Goal: Transaction & Acquisition: Purchase product/service

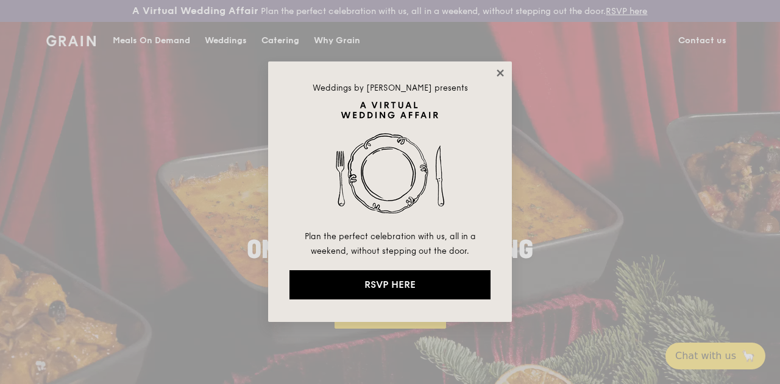
click at [502, 70] on icon at bounding box center [499, 72] width 7 height 7
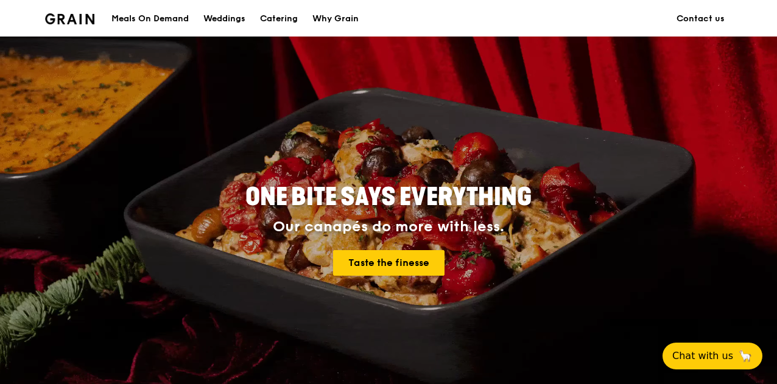
scroll to position [122, 0]
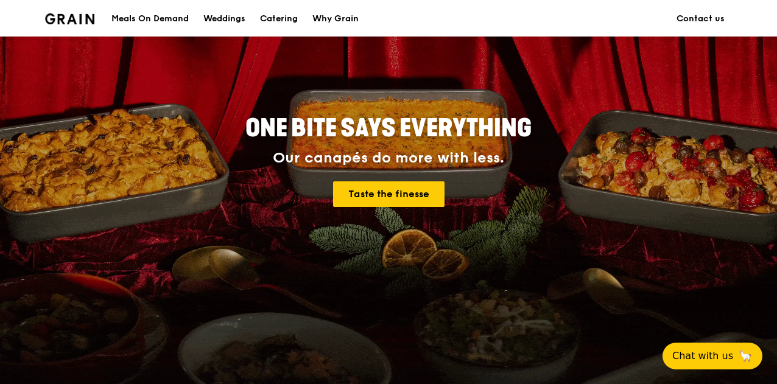
click at [173, 19] on div "Meals On Demand" at bounding box center [149, 19] width 77 height 37
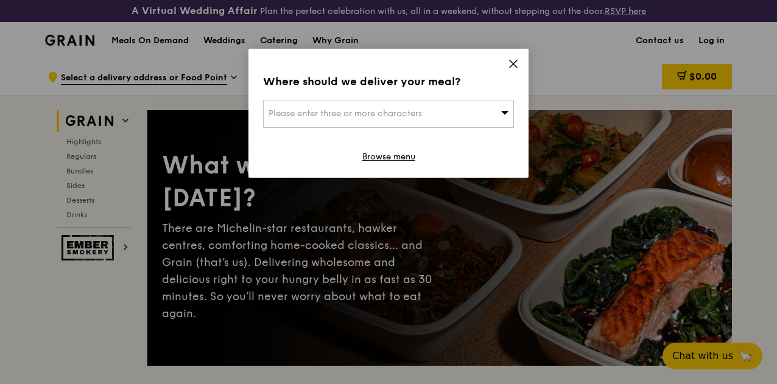
click at [422, 115] on span "Please enter three or more characters" at bounding box center [346, 113] width 154 height 10
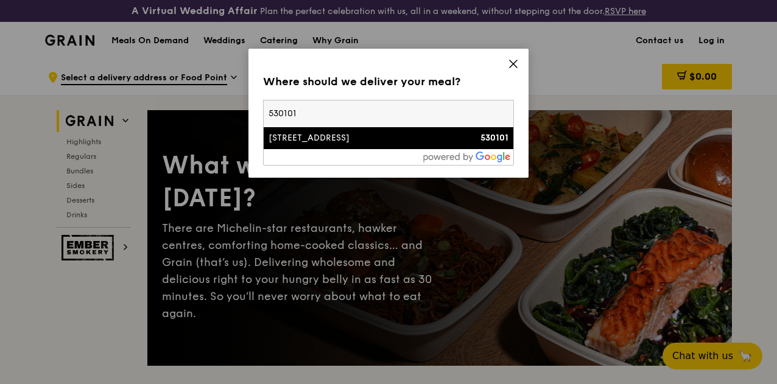
type input "530101"
click at [378, 139] on div "[STREET_ADDRESS]" at bounding box center [359, 138] width 180 height 12
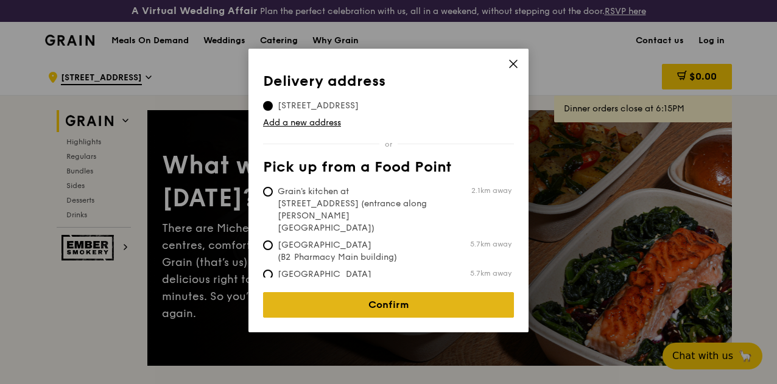
click at [414, 294] on link "Confirm" at bounding box center [388, 305] width 251 height 26
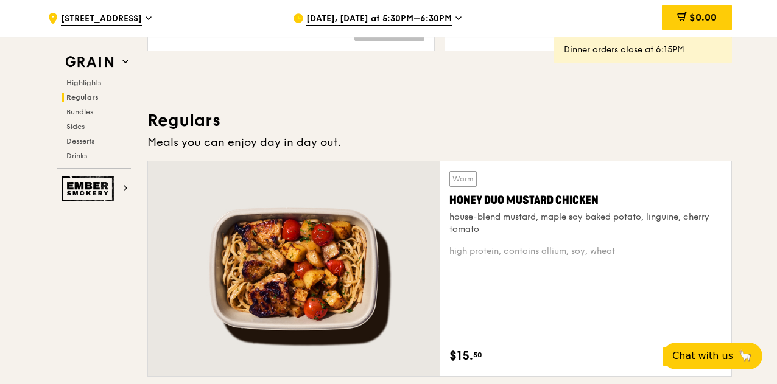
scroll to position [853, 0]
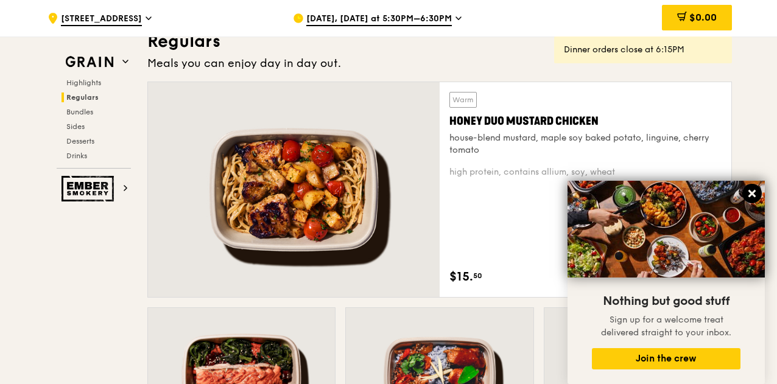
click at [755, 191] on icon at bounding box center [752, 193] width 7 height 7
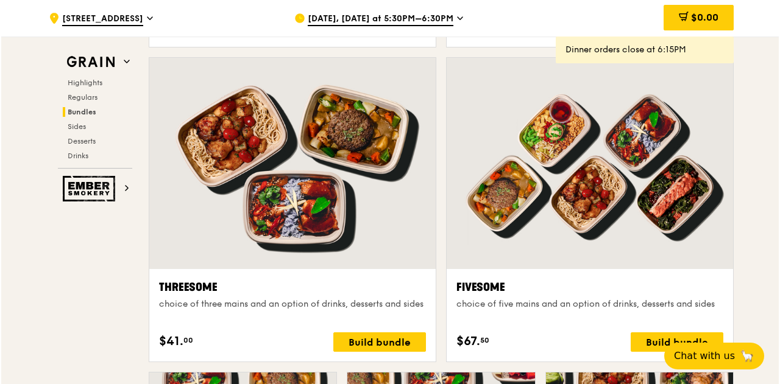
scroll to position [1827, 0]
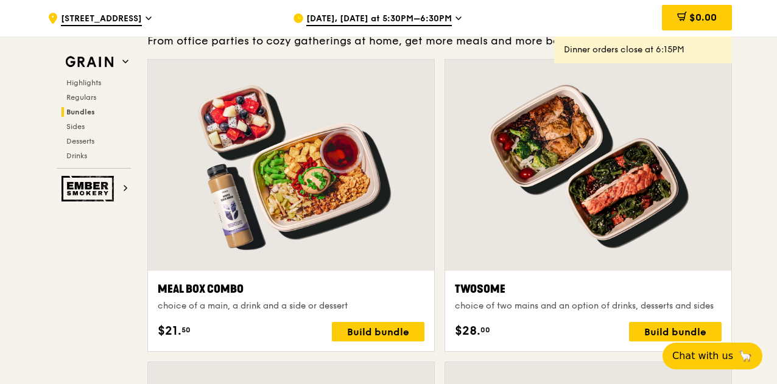
click at [548, 215] on div at bounding box center [588, 165] width 286 height 211
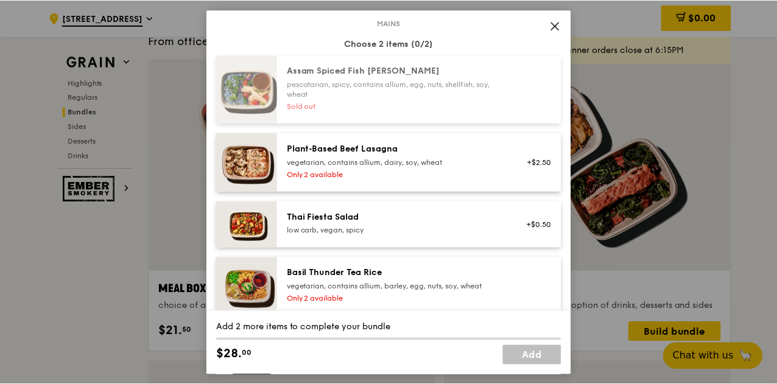
scroll to position [0, 0]
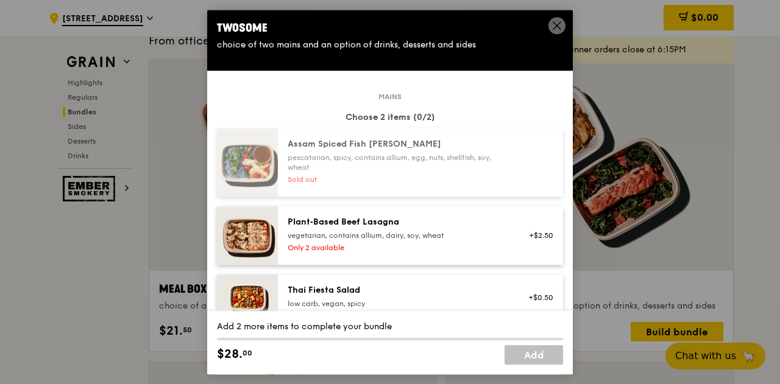
click at [556, 25] on icon at bounding box center [556, 25] width 11 height 11
